Goal: Information Seeking & Learning: Check status

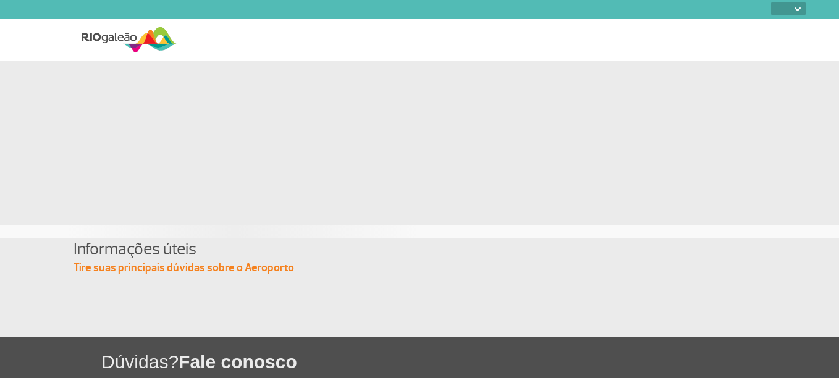
select select
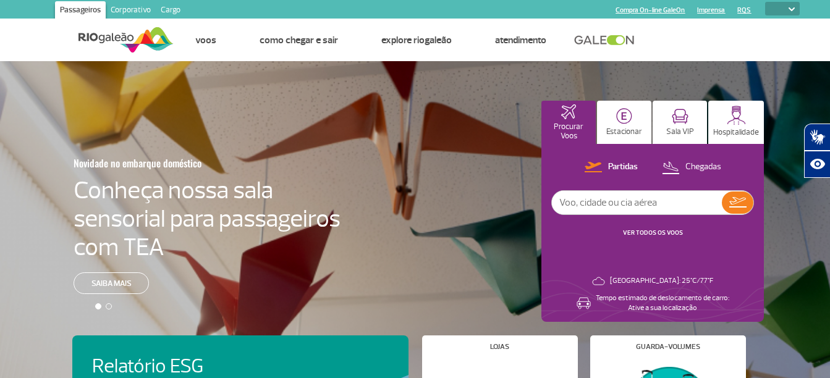
click at [643, 234] on link "VER TODOS OS VOOS" at bounding box center [653, 233] width 60 height 8
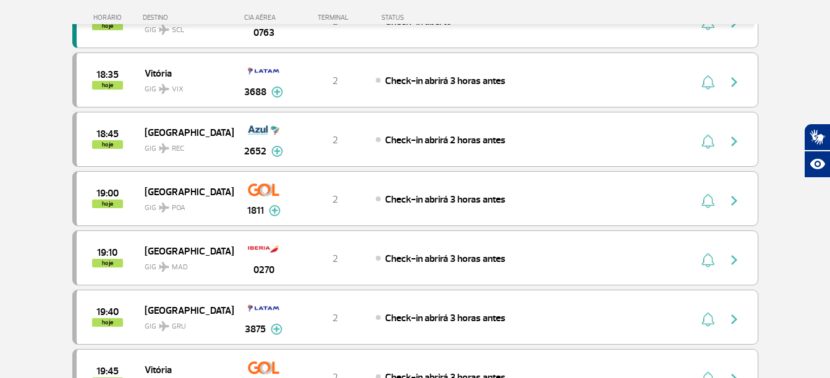
scroll to position [985, 0]
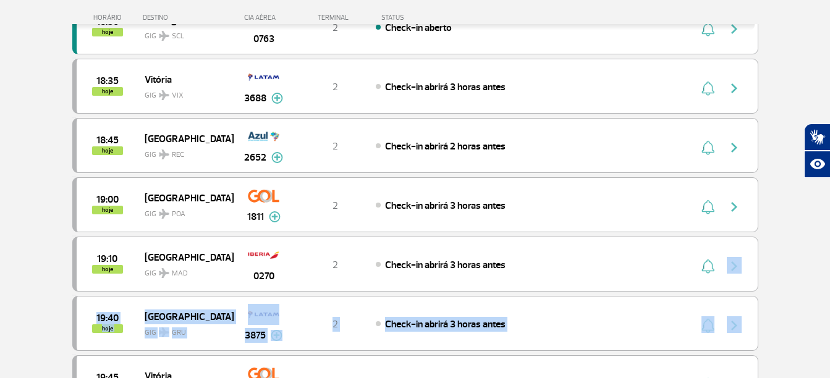
drag, startPoint x: 828, startPoint y: 282, endPoint x: 835, endPoint y: 328, distance: 46.8
drag, startPoint x: 835, startPoint y: 328, endPoint x: 794, endPoint y: 317, distance: 42.9
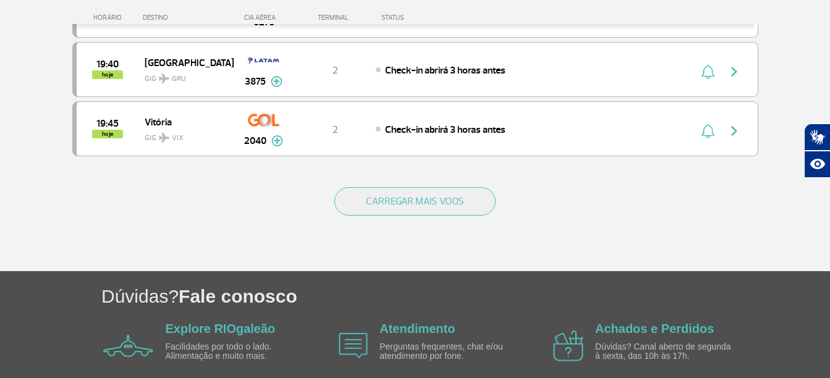
scroll to position [1296, 0]
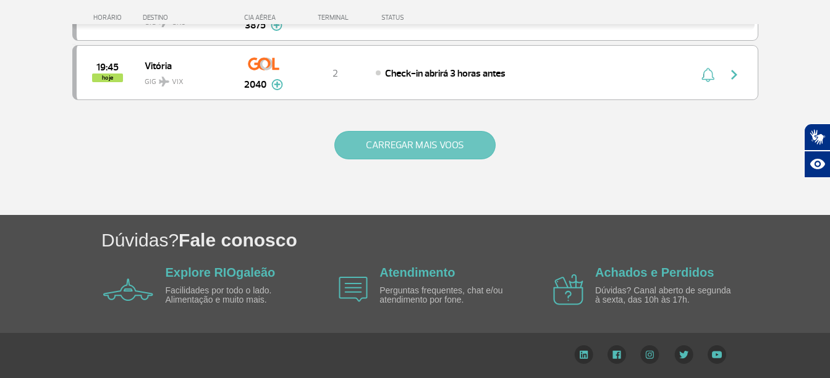
click at [400, 146] on button "CARREGAR MAIS VOOS" at bounding box center [414, 145] width 161 height 28
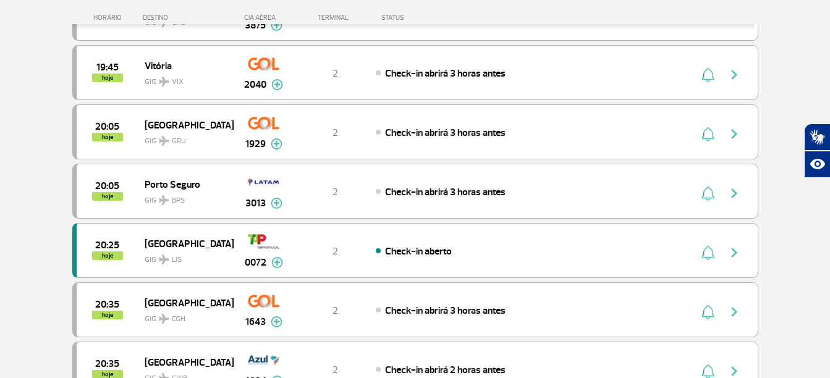
scroll to position [1626, 0]
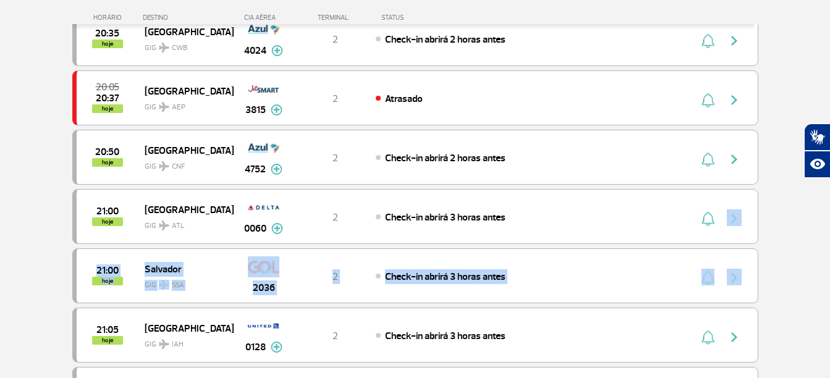
drag, startPoint x: 829, startPoint y: 235, endPoint x: 841, endPoint y: 259, distance: 26.8
drag, startPoint x: 838, startPoint y: 259, endPoint x: 773, endPoint y: 301, distance: 77.8
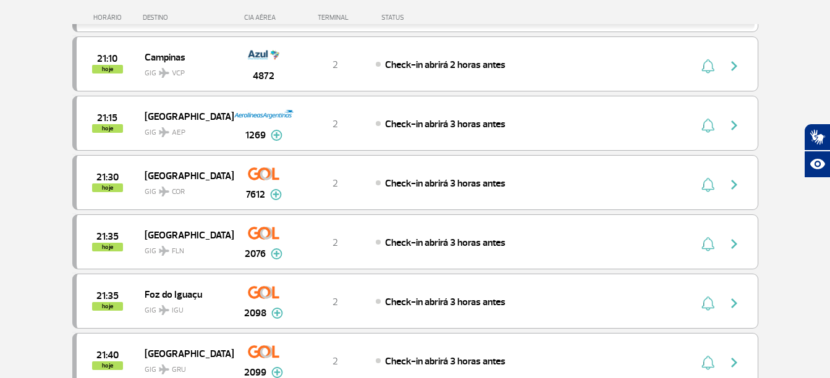
scroll to position [2287, 0]
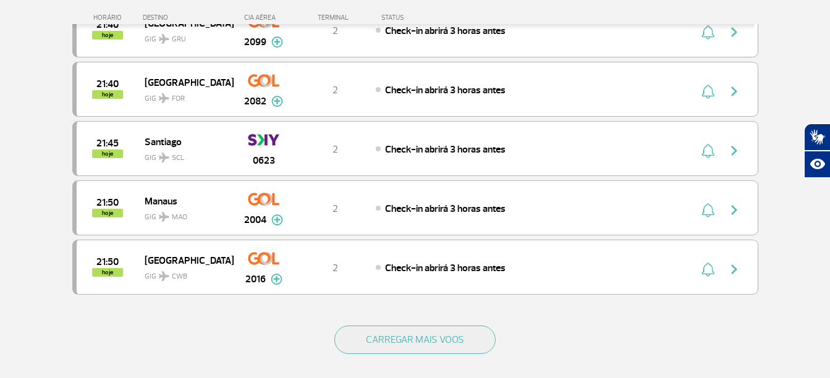
click at [413, 320] on div "CARREGAR MAIS VOOS" at bounding box center [415, 359] width 686 height 99
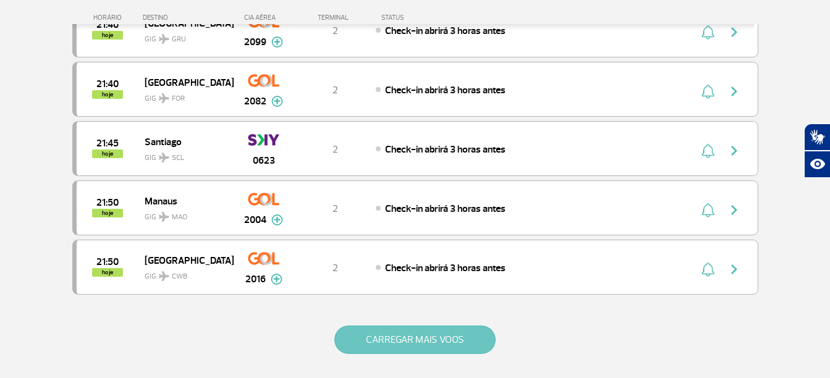
click at [428, 348] on button "CARREGAR MAIS VOOS" at bounding box center [414, 340] width 161 height 28
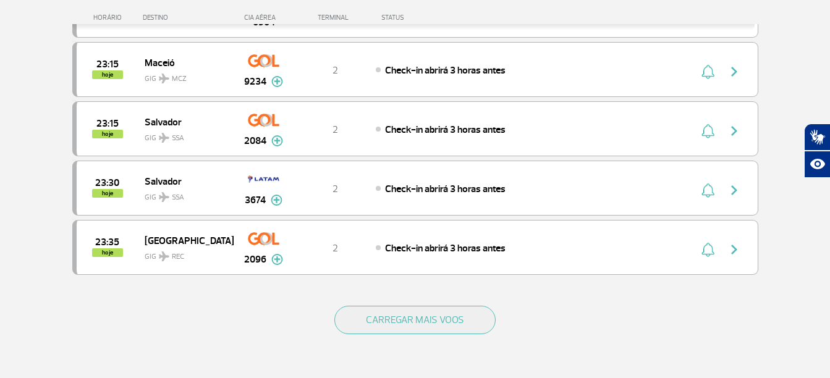
scroll to position [3572, 0]
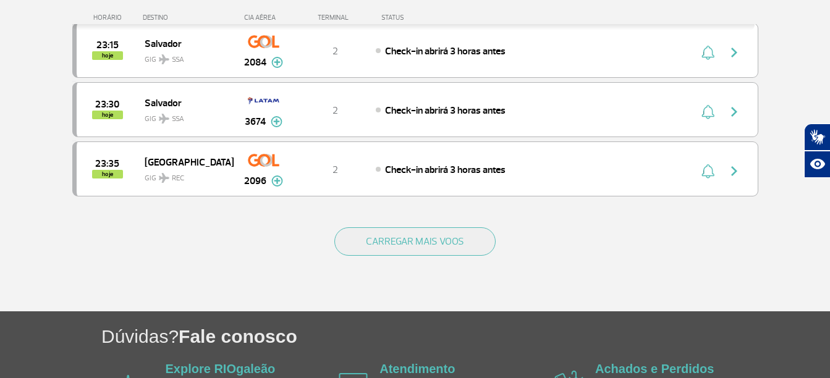
click at [449, 227] on div "CARREGAR MAIS VOOS" at bounding box center [415, 261] width 686 height 99
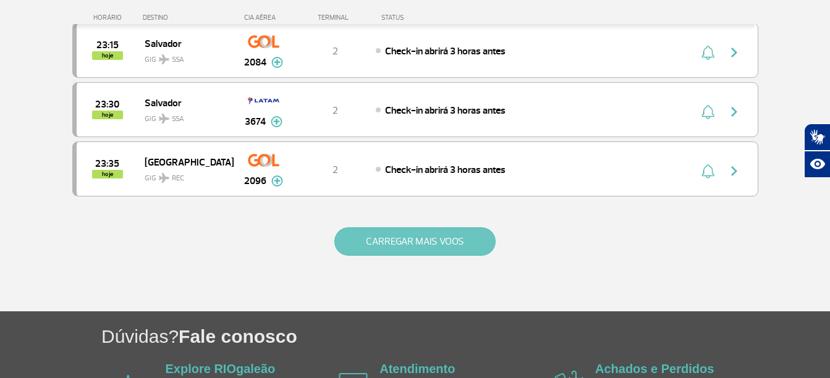
click at [462, 240] on button "CARREGAR MAIS VOOS" at bounding box center [414, 241] width 161 height 28
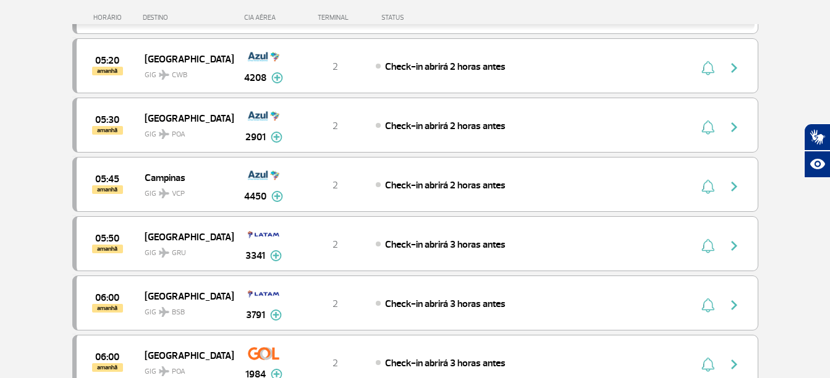
scroll to position [3759, 0]
